Goal: Find specific page/section: Find specific page/section

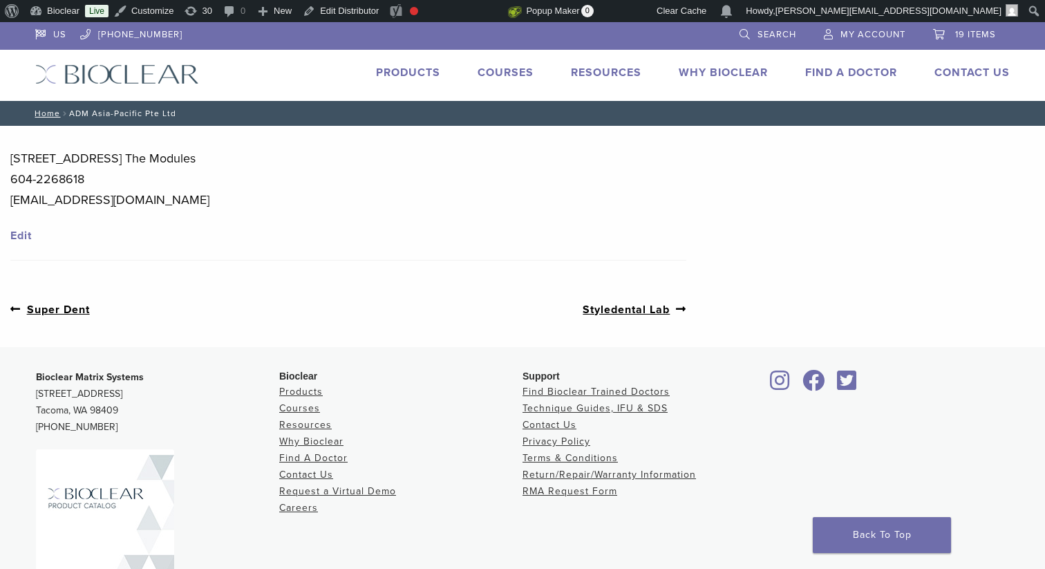
click at [95, 114] on nav "Home / ADM Asia-Pacific Pte Ltd" at bounding box center [522, 113] width 995 height 25
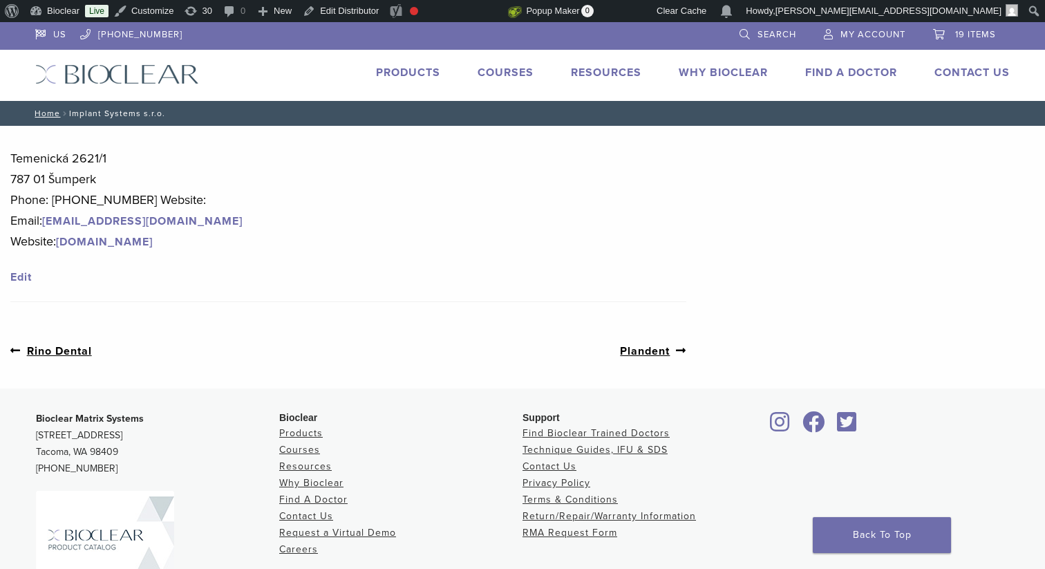
click at [140, 242] on link "www.eyedent.cz" at bounding box center [104, 242] width 97 height 14
